Goal: Answer question/provide support: Share knowledge or assist other users

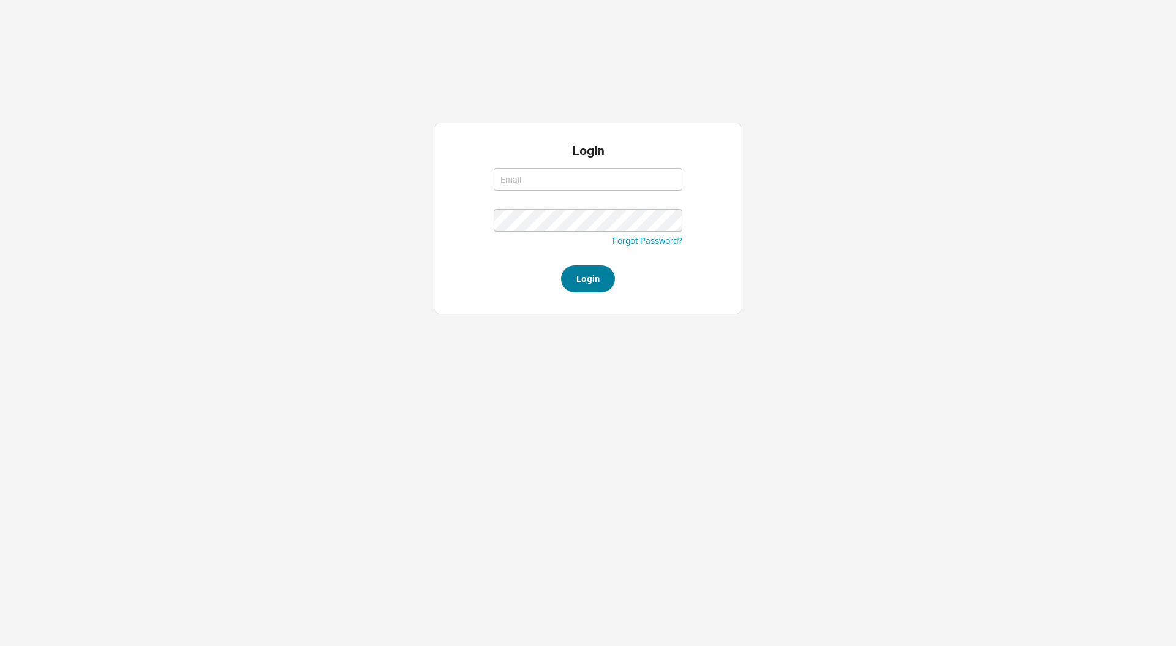
type input "[PERSON_NAME][EMAIL_ADDRESS][DOMAIN_NAME]"
click at [578, 279] on button "Login" at bounding box center [588, 278] width 54 height 27
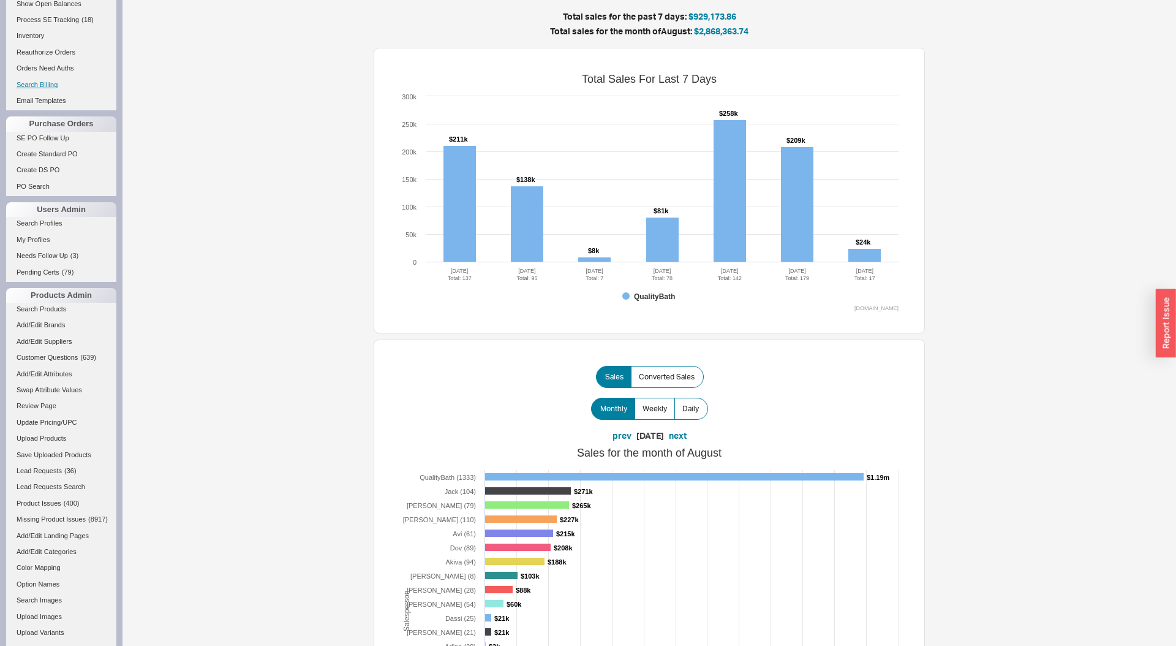
scroll to position [362, 0]
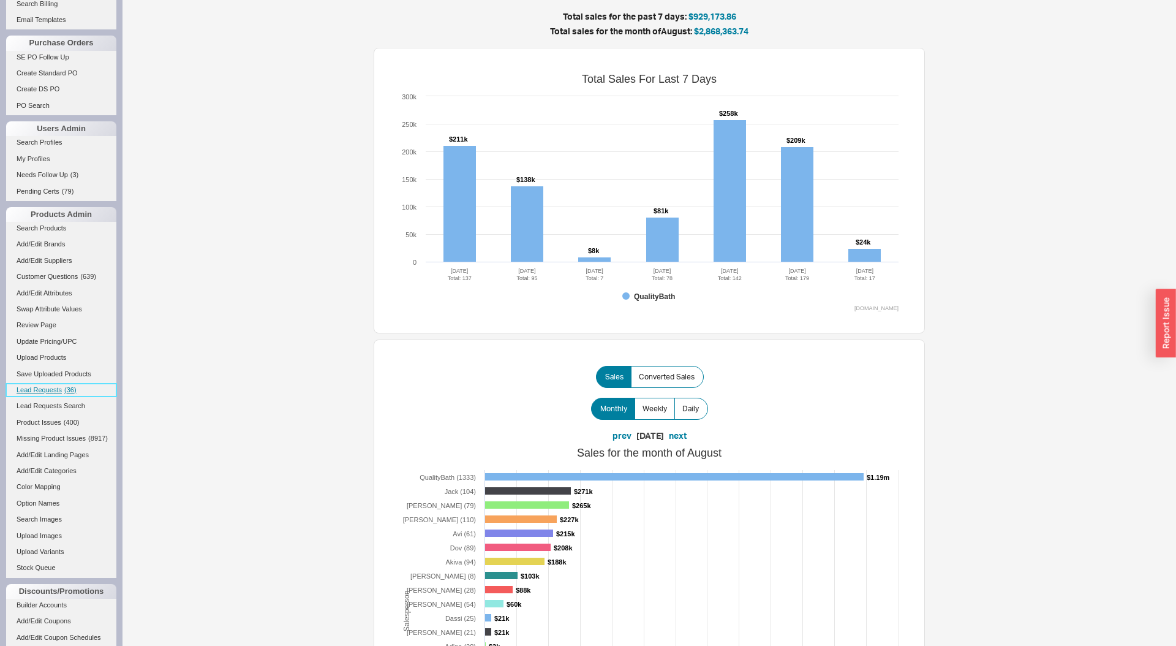
click at [52, 388] on span "Lead Requests" at bounding box center [39, 389] width 45 height 7
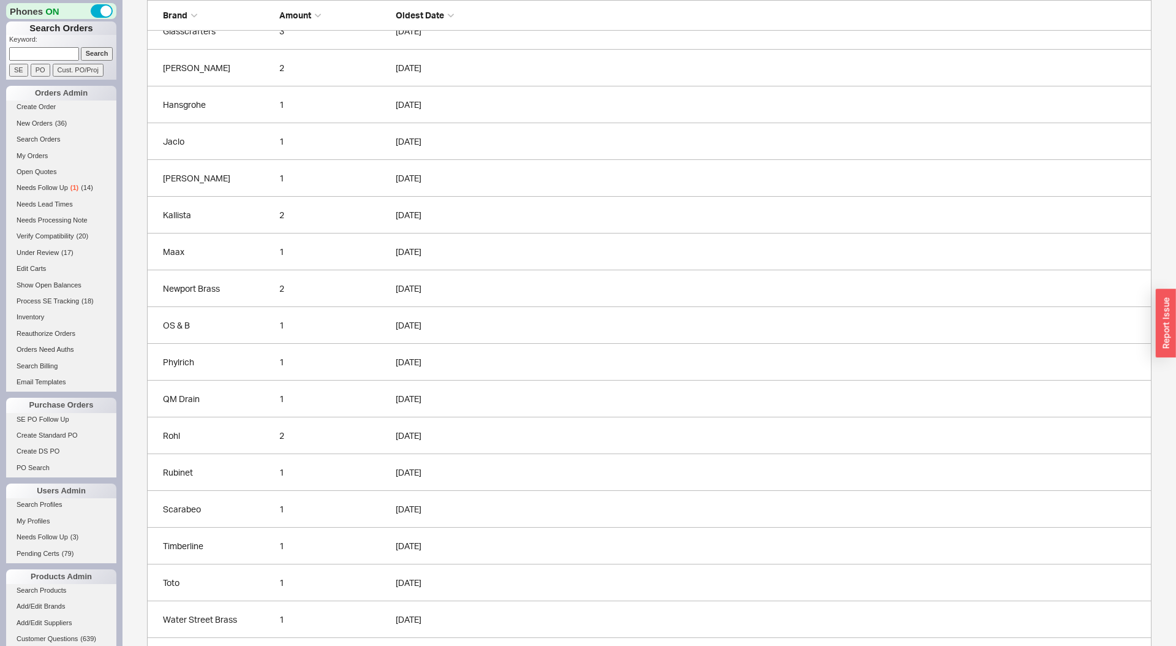
scroll to position [523, 0]
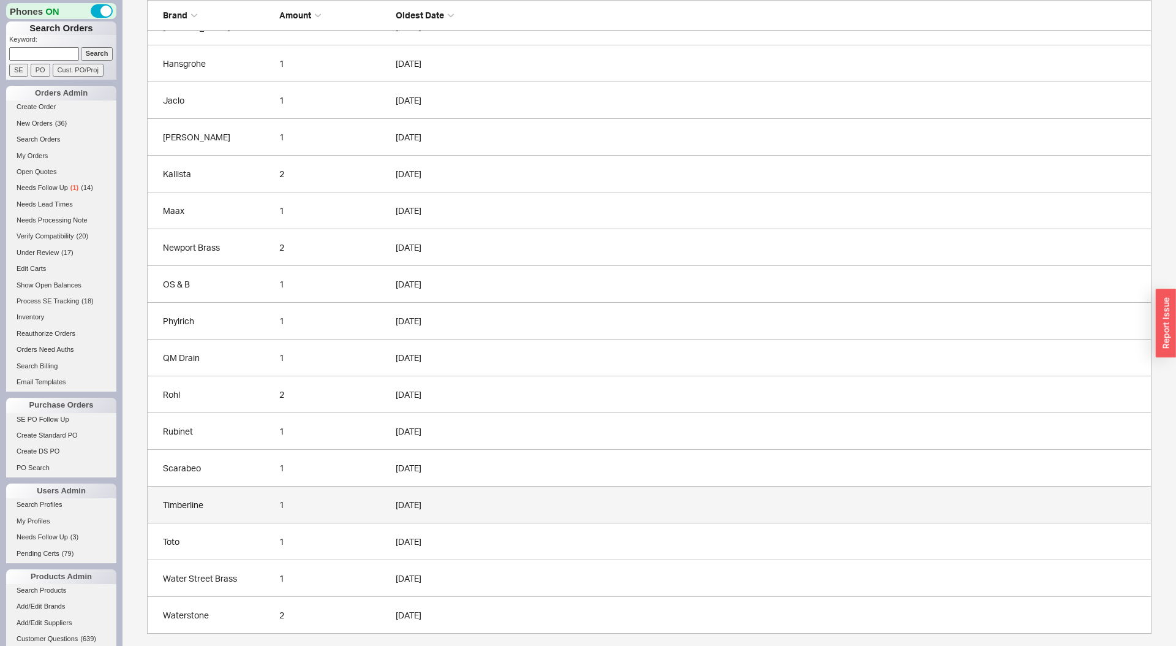
click at [263, 489] on link "Timberline 1 08/20/2025" at bounding box center [649, 504] width 1004 height 37
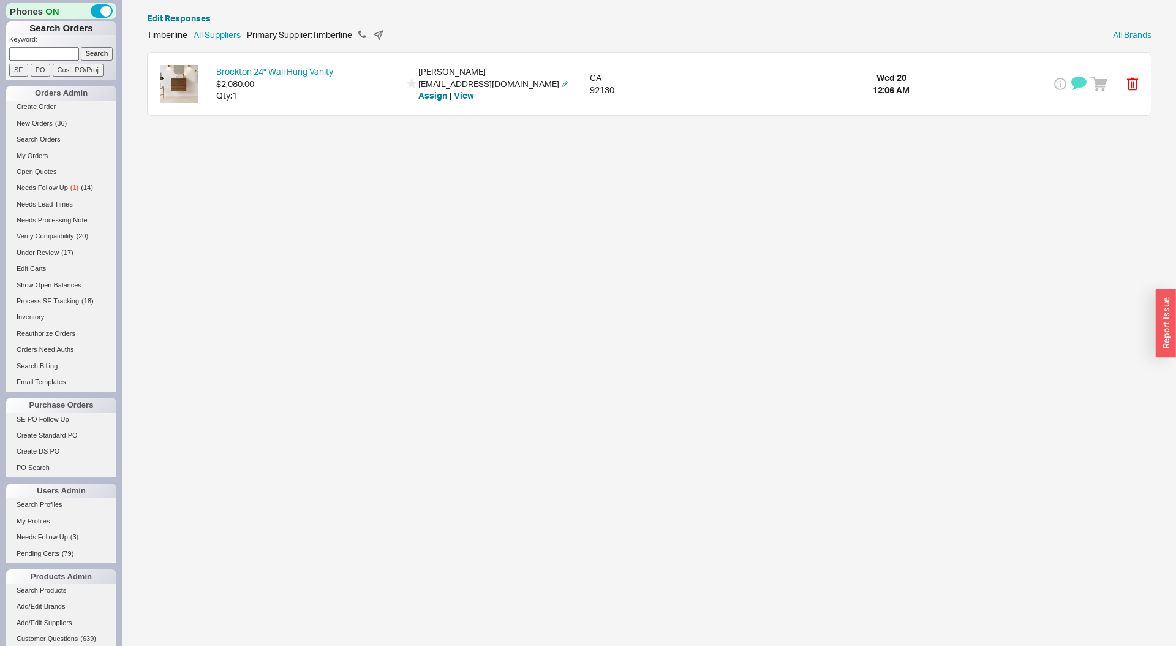
click at [698, 70] on div "Brockton 24" Wall Hung Vanity $2,080.00 Qty: 1 Ilyssa Rosenbaum ilyssarosenbaum…" at bounding box center [649, 84] width 1003 height 62
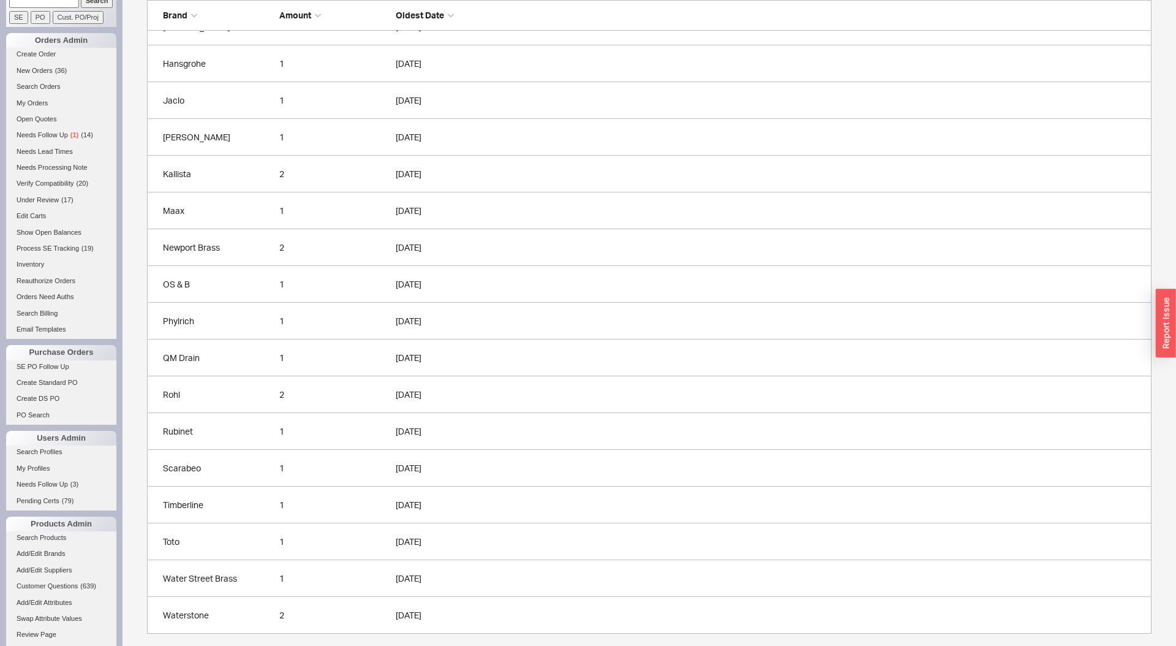
scroll to position [209, 0]
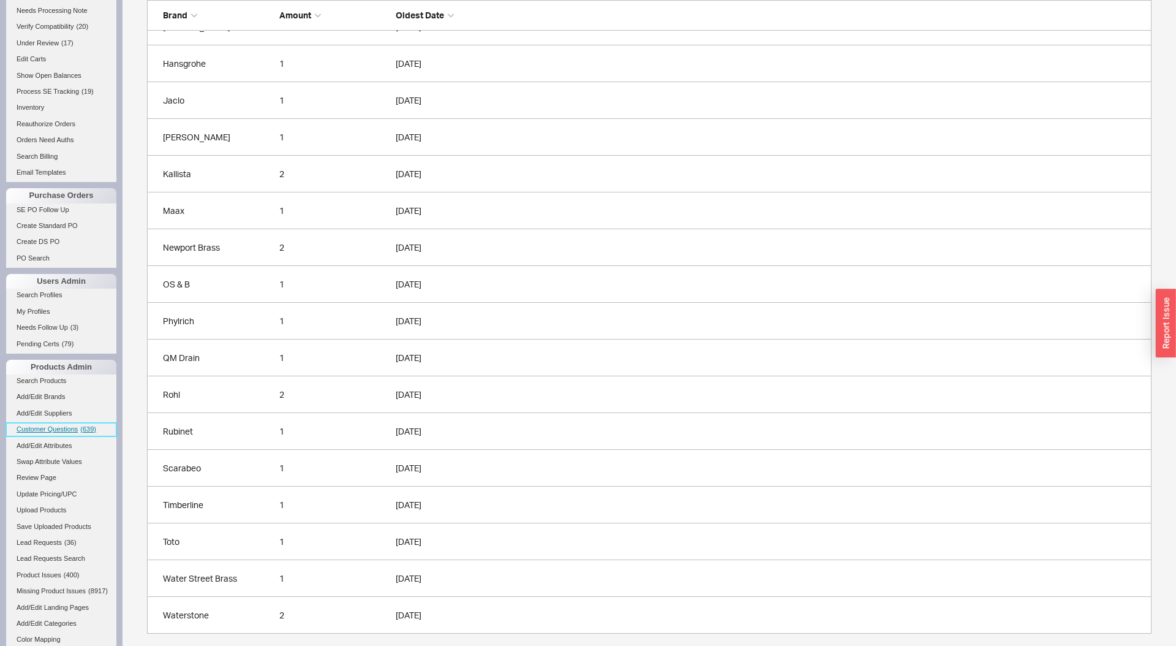
click at [86, 431] on span "( 639 )" at bounding box center [88, 428] width 16 height 7
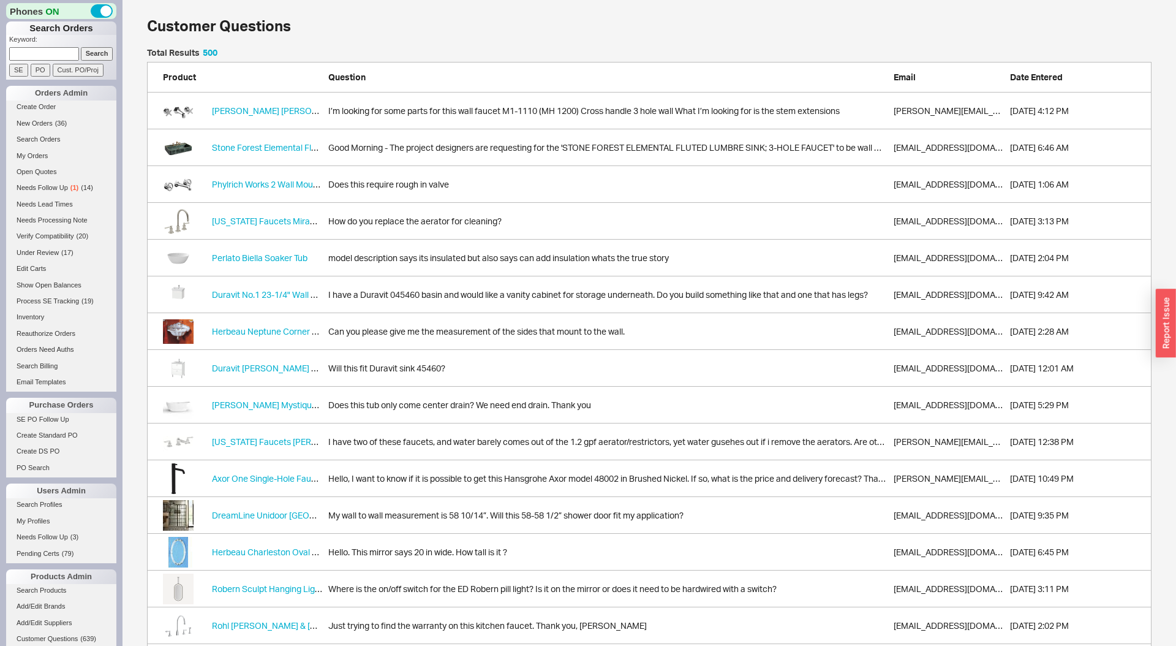
scroll to position [18418, 1004]
click at [74, 48] on input at bounding box center [44, 53] width 70 height 13
paste input "934493"
type input "934493"
click at [81, 47] on input "Search" at bounding box center [97, 53] width 32 height 13
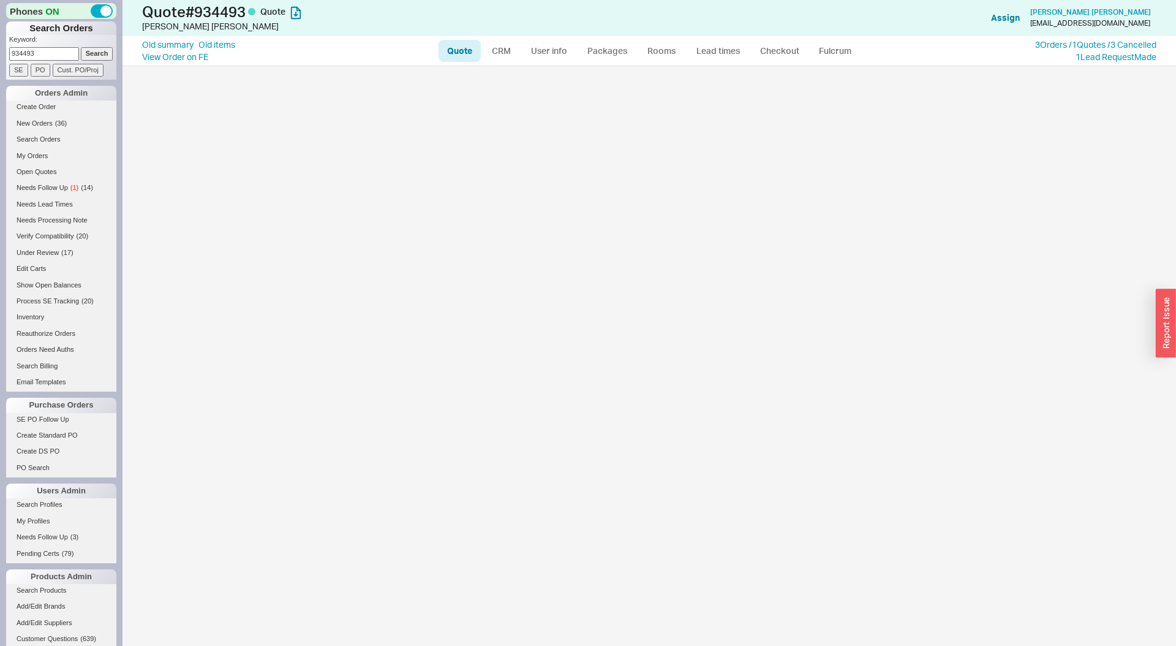
select select "LOW"
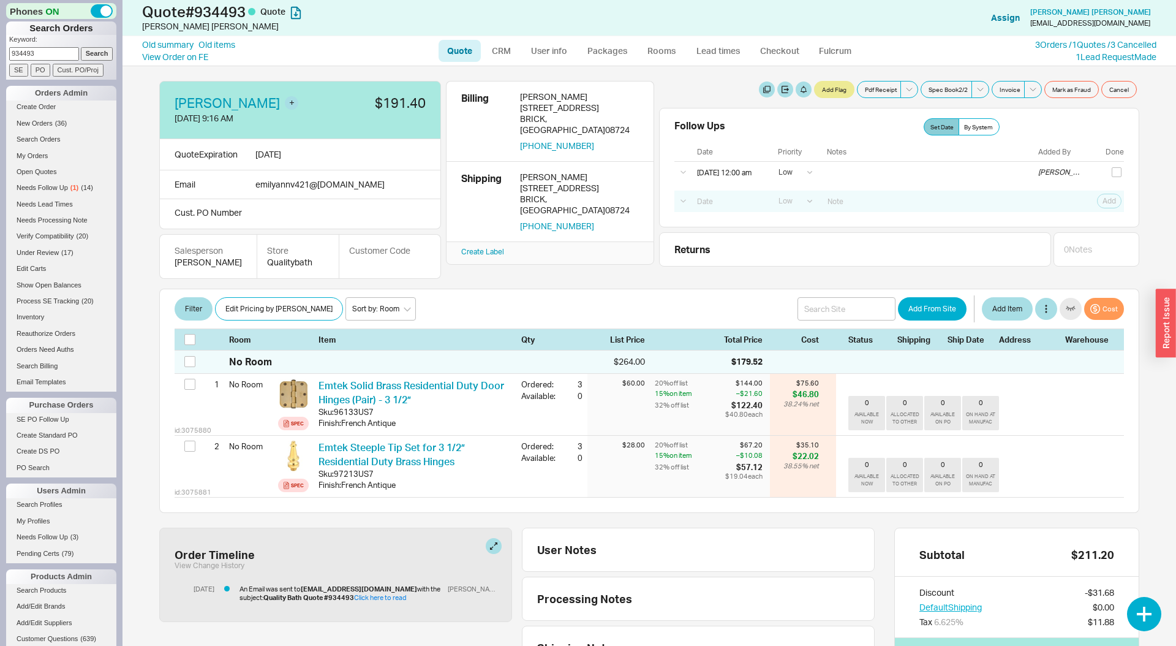
scroll to position [10, 0]
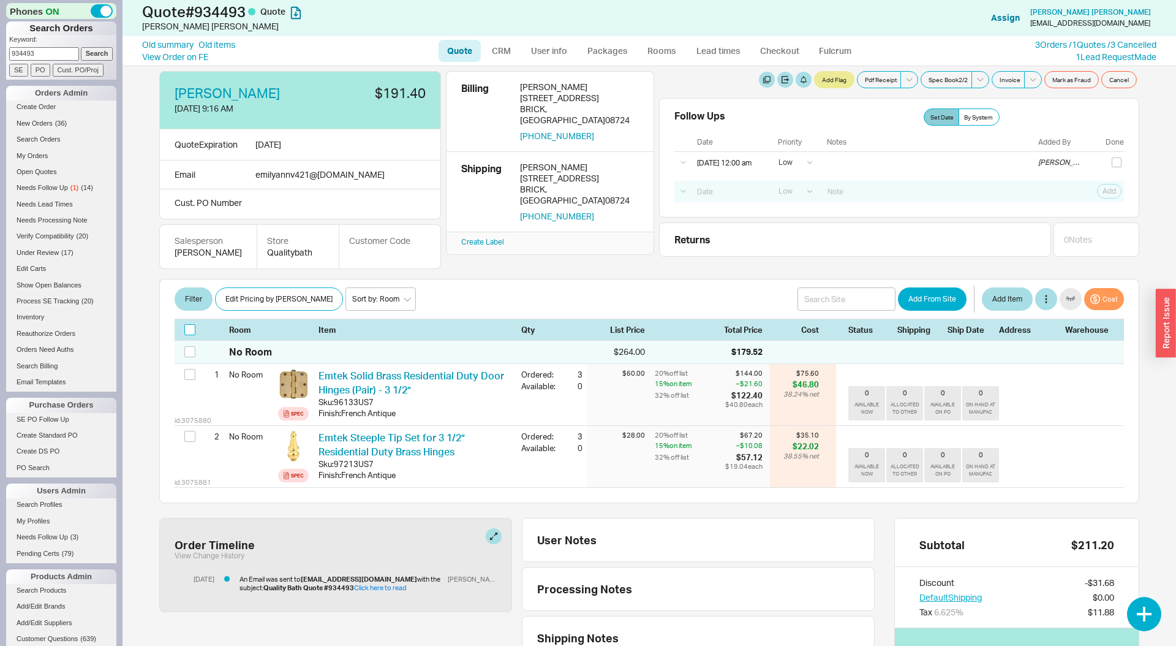
click at [193, 331] on input "checkbox" at bounding box center [189, 329] width 11 height 11
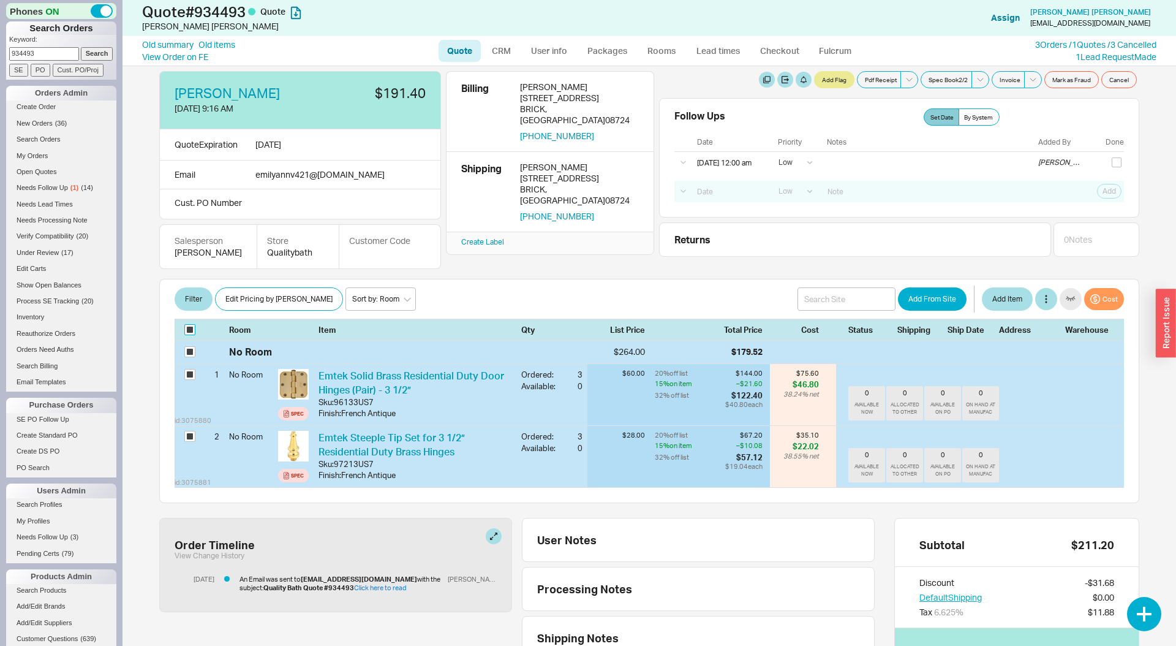
checkbox input "true"
click at [238, 309] on button "Batch Edit" at bounding box center [242, 298] width 55 height 23
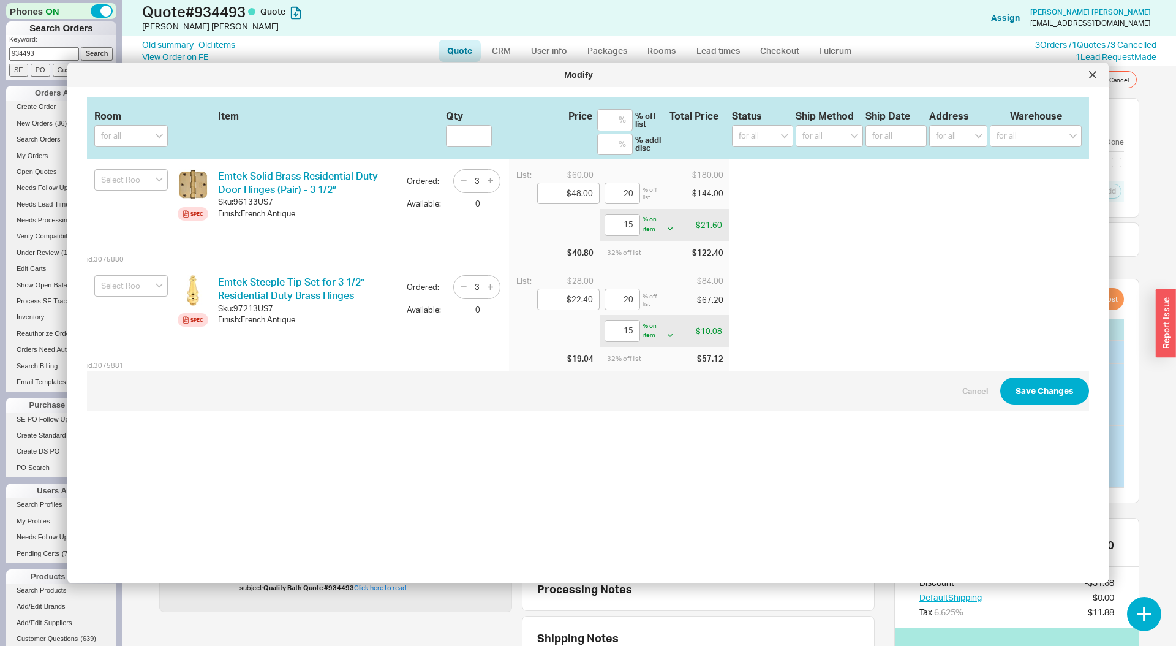
drag, startPoint x: 454, startPoint y: 178, endPoint x: 469, endPoint y: 178, distance: 14.7
click at [454, 178] on div "3" at bounding box center [476, 181] width 47 height 24
click at [469, 178] on input "3" at bounding box center [477, 180] width 17 height 15
click at [460, 177] on icon "button" at bounding box center [464, 181] width 10 height 10
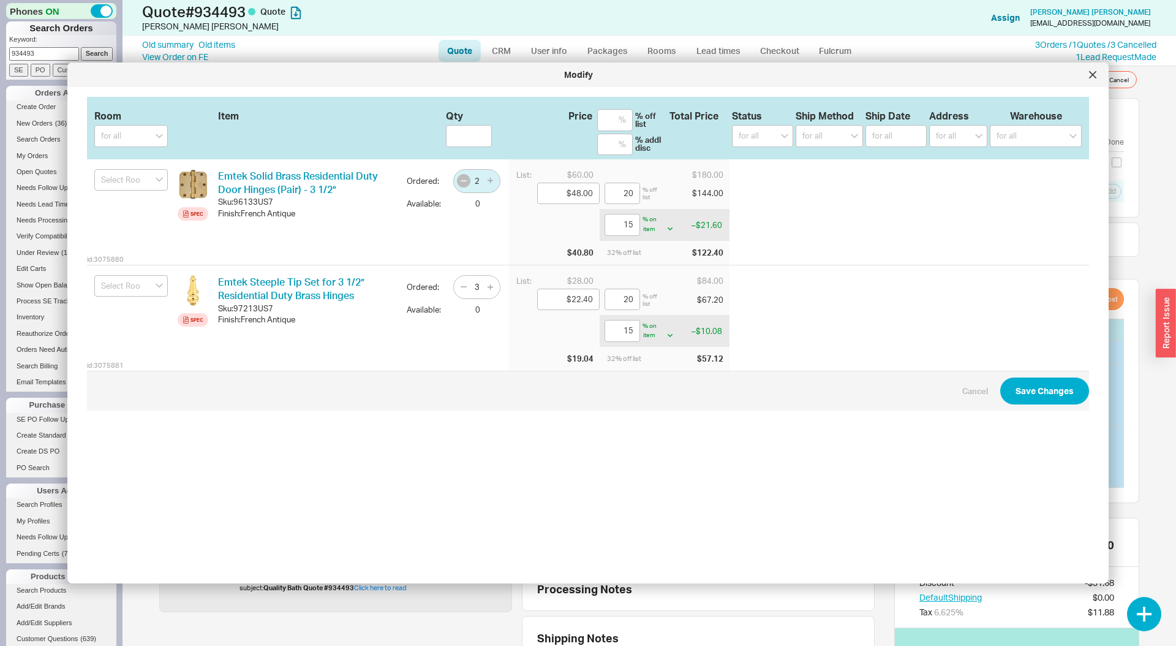
type input "1"
click at [459, 283] on icon "button" at bounding box center [464, 287] width 10 height 10
type input "1"
click at [1050, 384] on button "Save Changes" at bounding box center [1044, 390] width 89 height 27
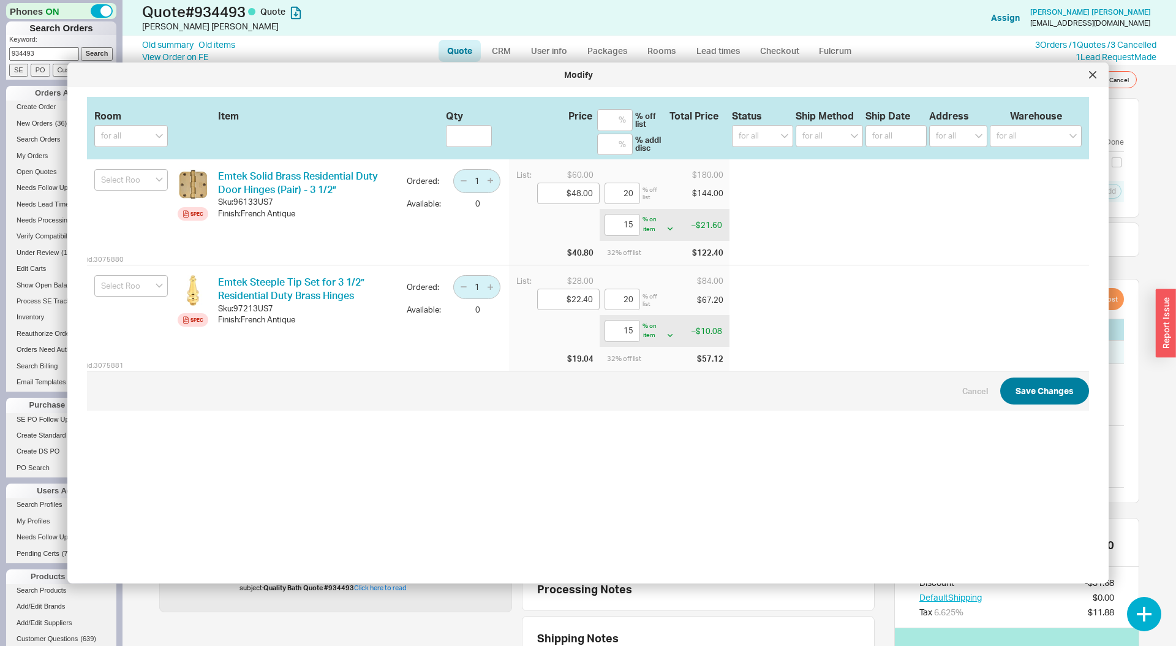
checkbox input "false"
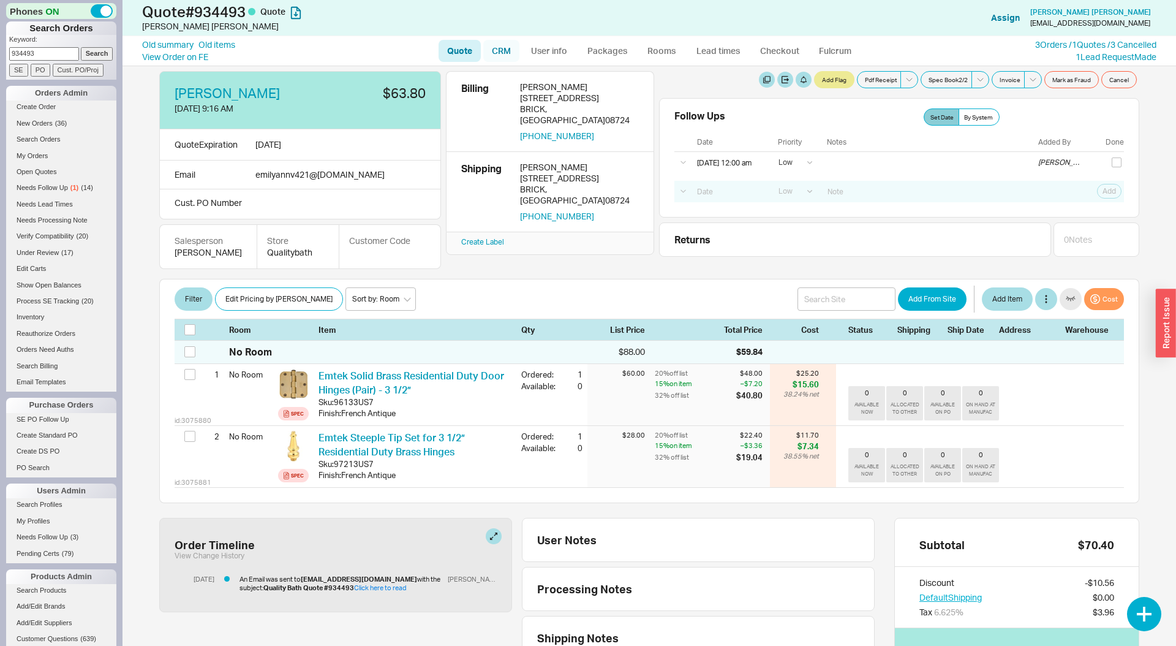
click at [495, 49] on link "CRM" at bounding box center [501, 51] width 36 height 22
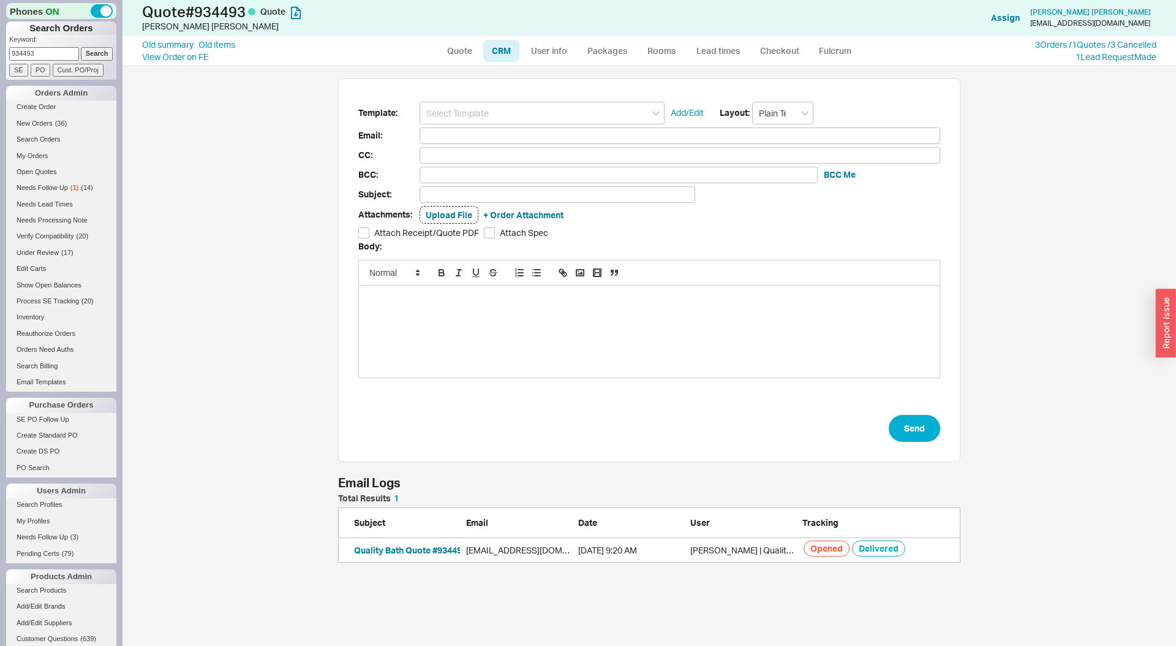
click at [503, 116] on input at bounding box center [542, 113] width 245 height 23
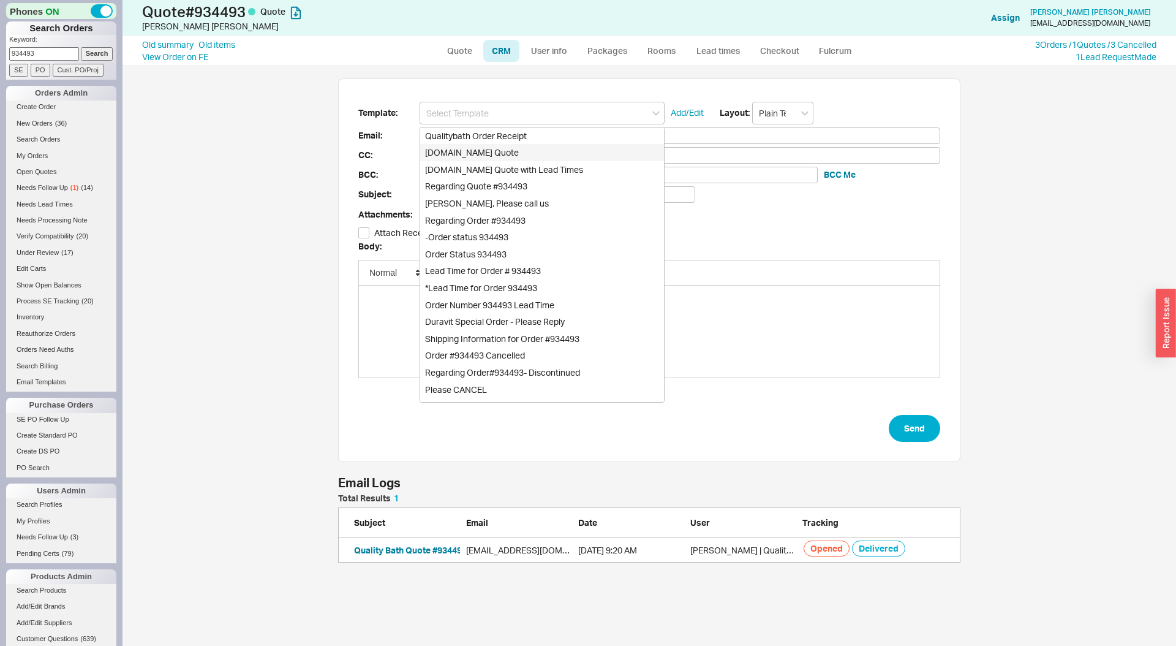
click at [506, 145] on div "Qualitybath.com Quote" at bounding box center [542, 152] width 244 height 17
type input "Receipt"
type input "emilyannv421@gmail.com"
type input "Quality Bath Quote #934493"
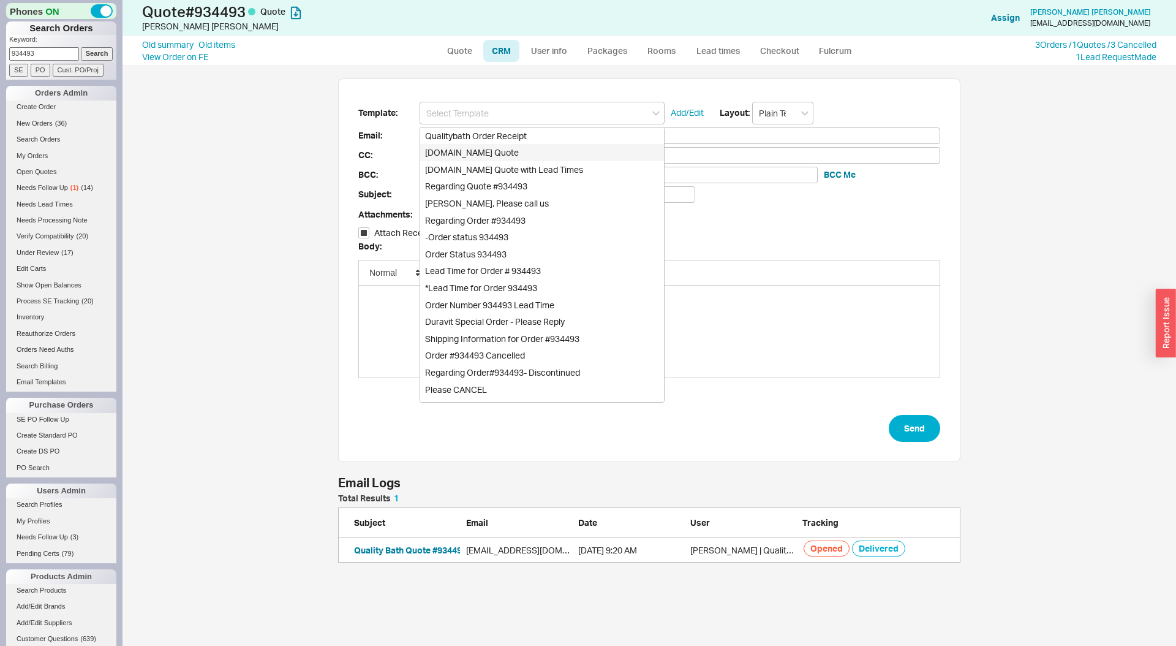
checkbox input "true"
type input "Qualitybath.com Quote"
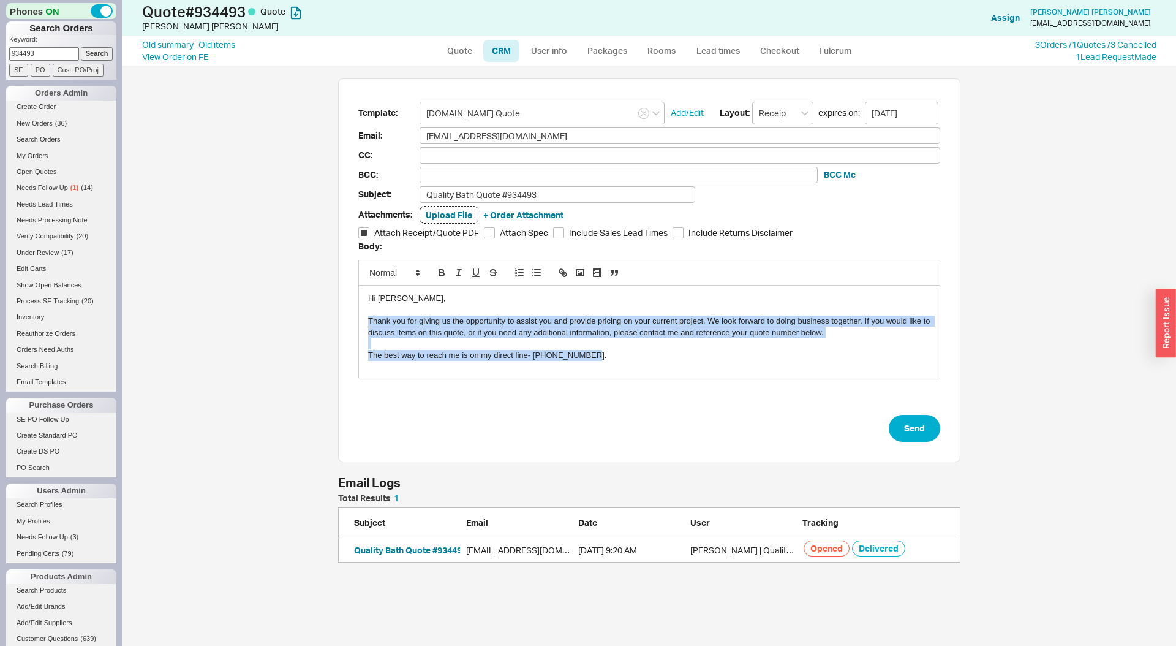
drag, startPoint x: 368, startPoint y: 317, endPoint x: 704, endPoint y: 357, distance: 338.6
click at [704, 357] on div "Hi Emily-Ann, Thank you for giving us the opportunity to assist you and provide…" at bounding box center [649, 331] width 581 height 92
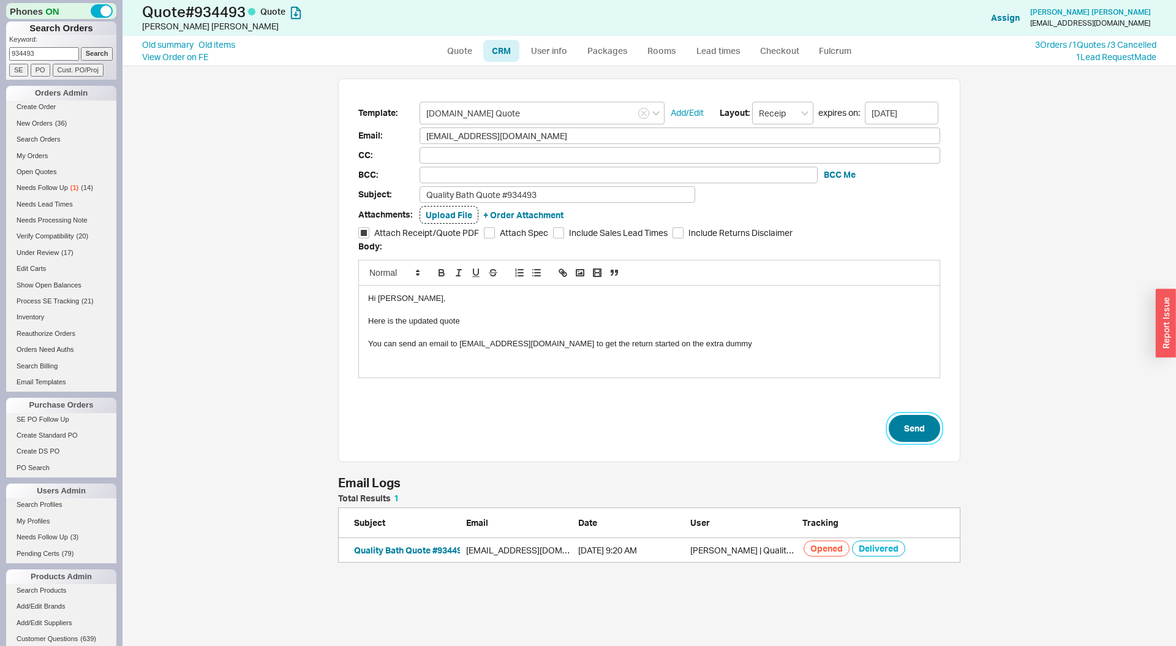
drag, startPoint x: 895, startPoint y: 424, endPoint x: 886, endPoint y: 422, distance: 8.9
click at [895, 424] on button "Send" at bounding box center [914, 428] width 51 height 27
select select "LOW"
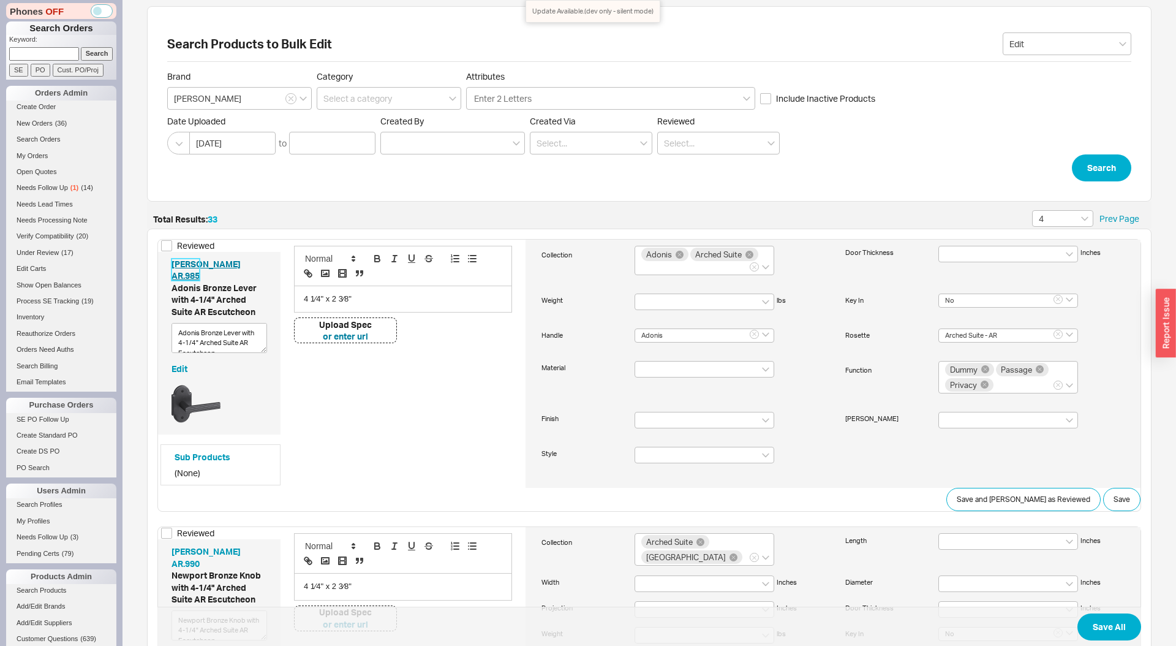
click at [192, 276] on link "[PERSON_NAME] AR.985" at bounding box center [205, 269] width 69 height 23
